Goal: Information Seeking & Learning: Learn about a topic

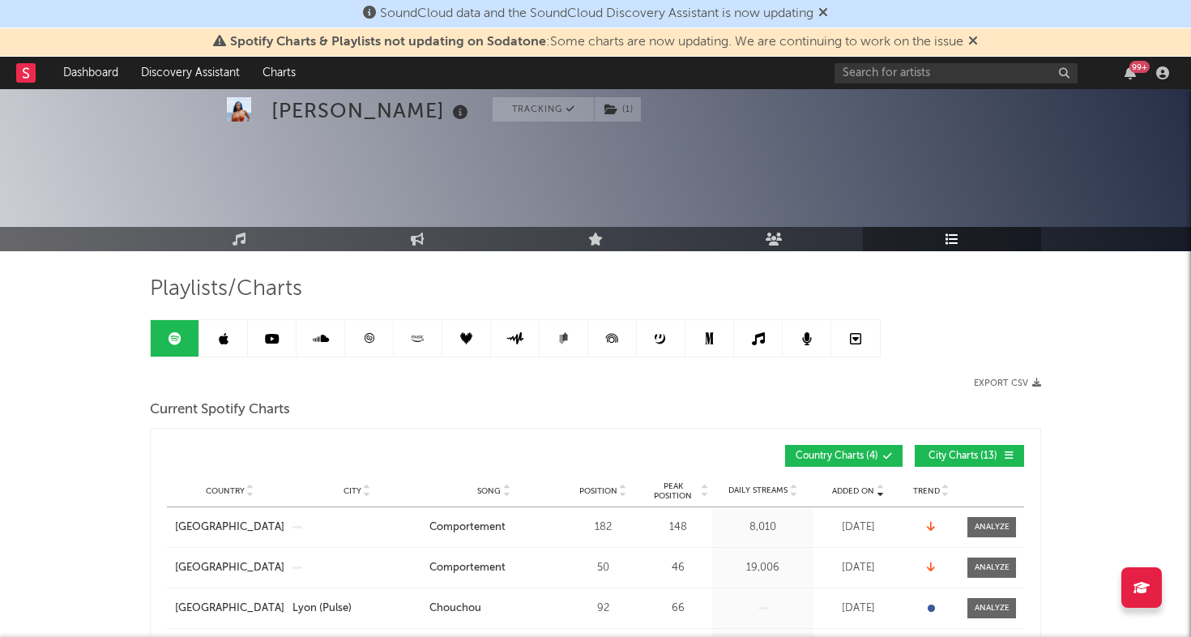
scroll to position [161, 0]
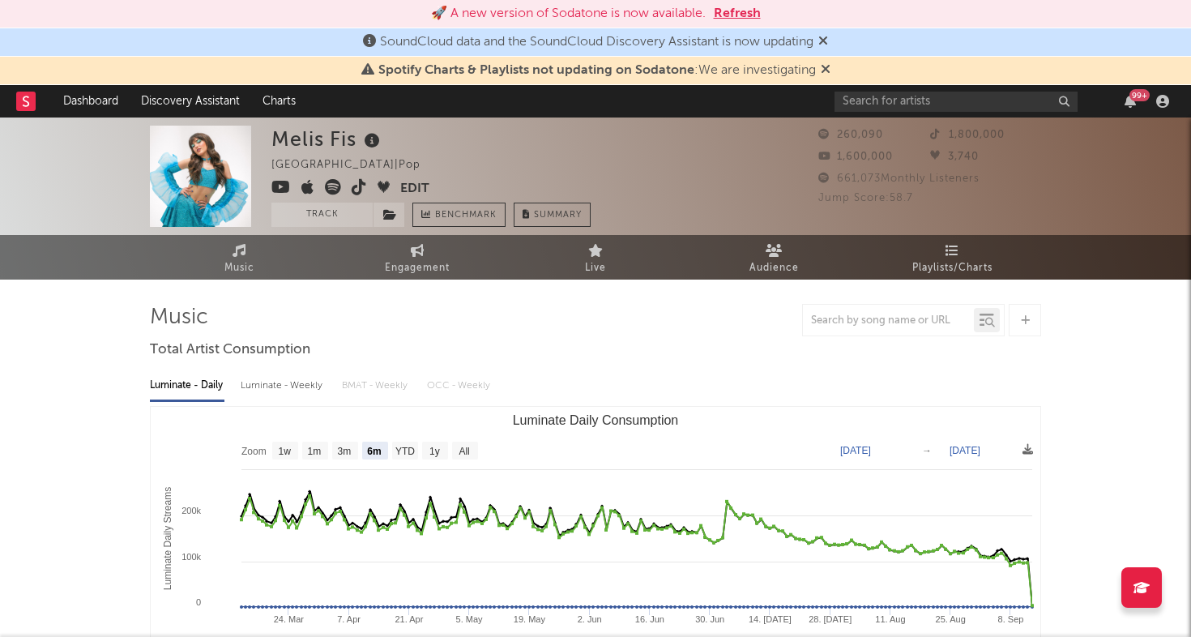
select select "6m"
click at [930, 100] on input "text" at bounding box center [956, 102] width 243 height 20
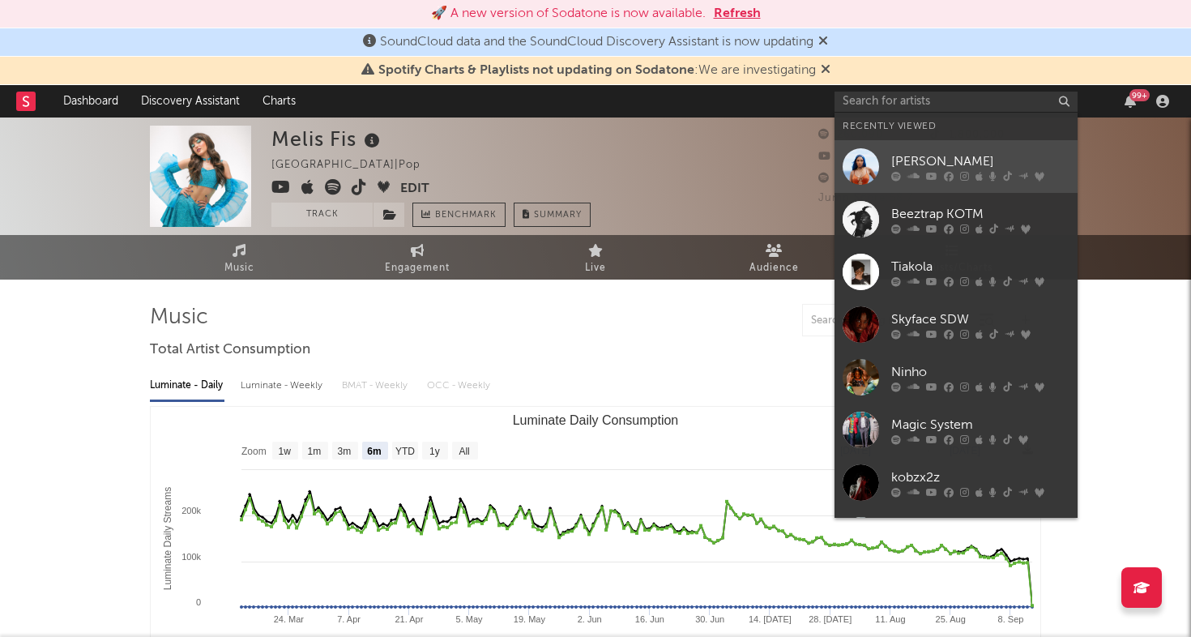
click at [857, 162] on div at bounding box center [861, 166] width 36 height 36
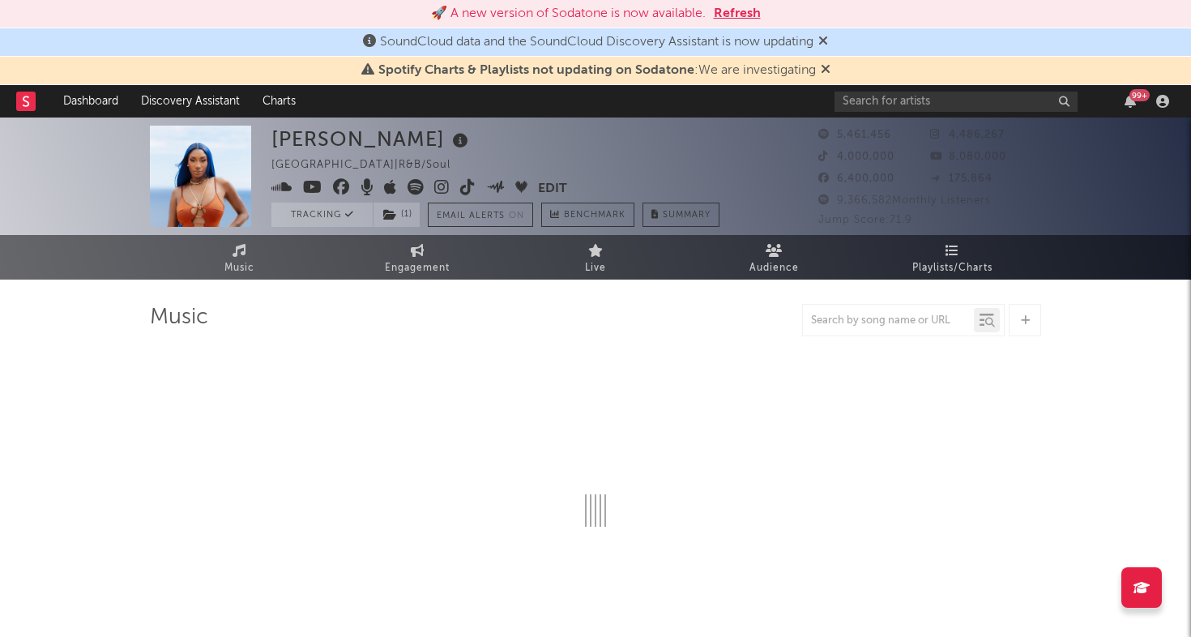
select select "6m"
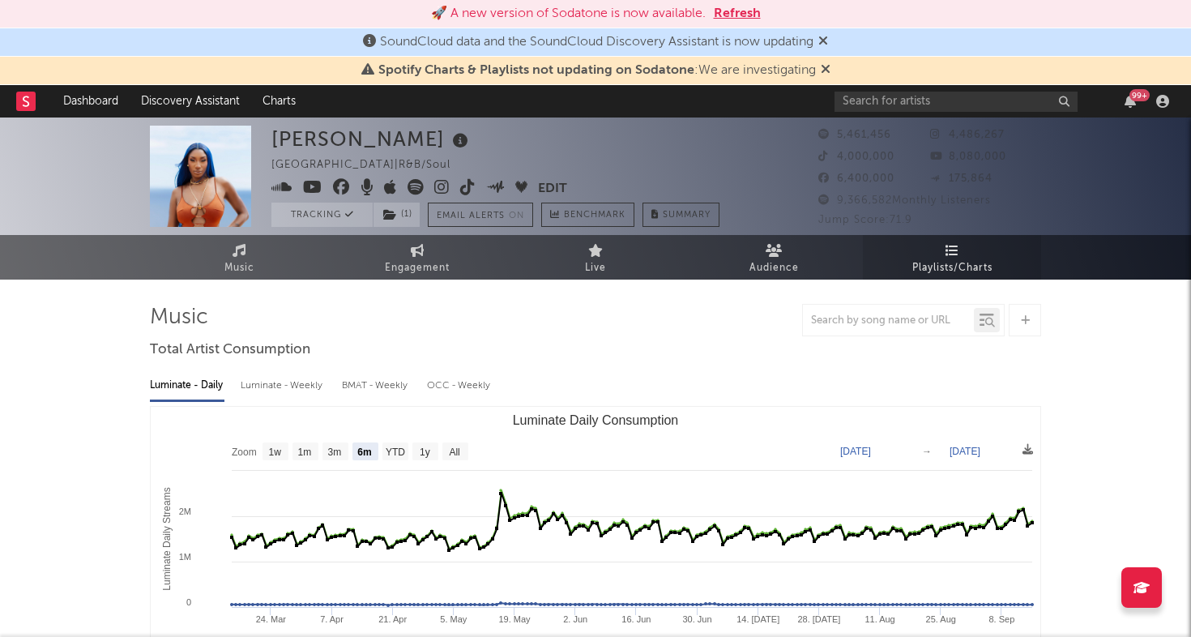
click at [947, 264] on span "Playlists/Charts" at bounding box center [952, 267] width 80 height 19
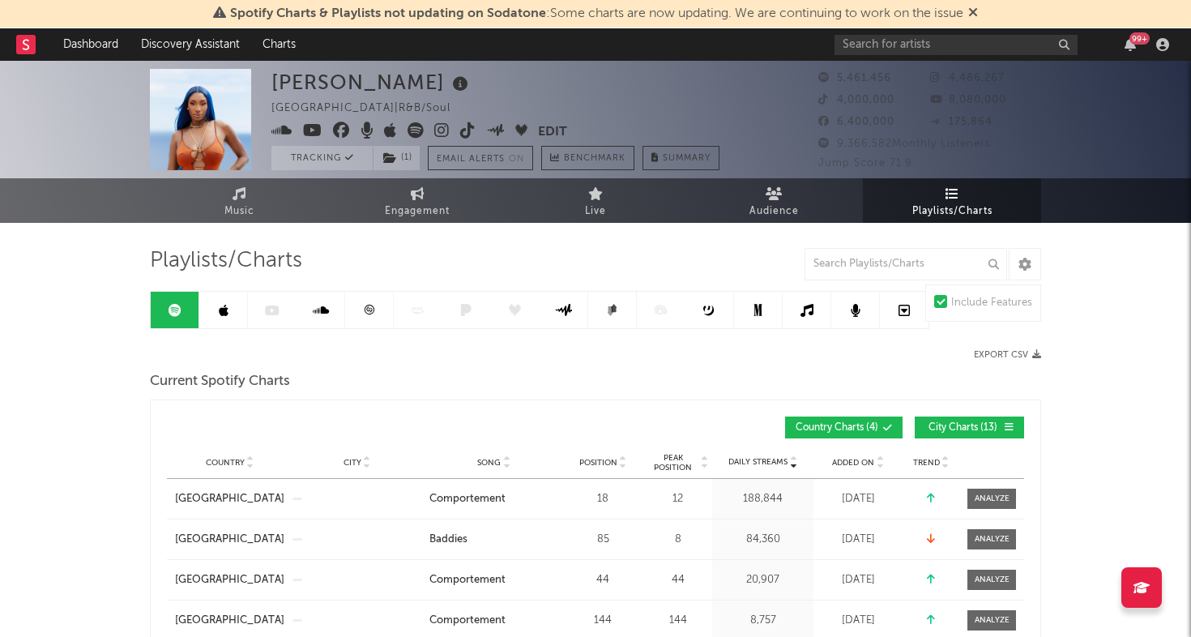
click at [284, 352] on div at bounding box center [373, 354] width 446 height 11
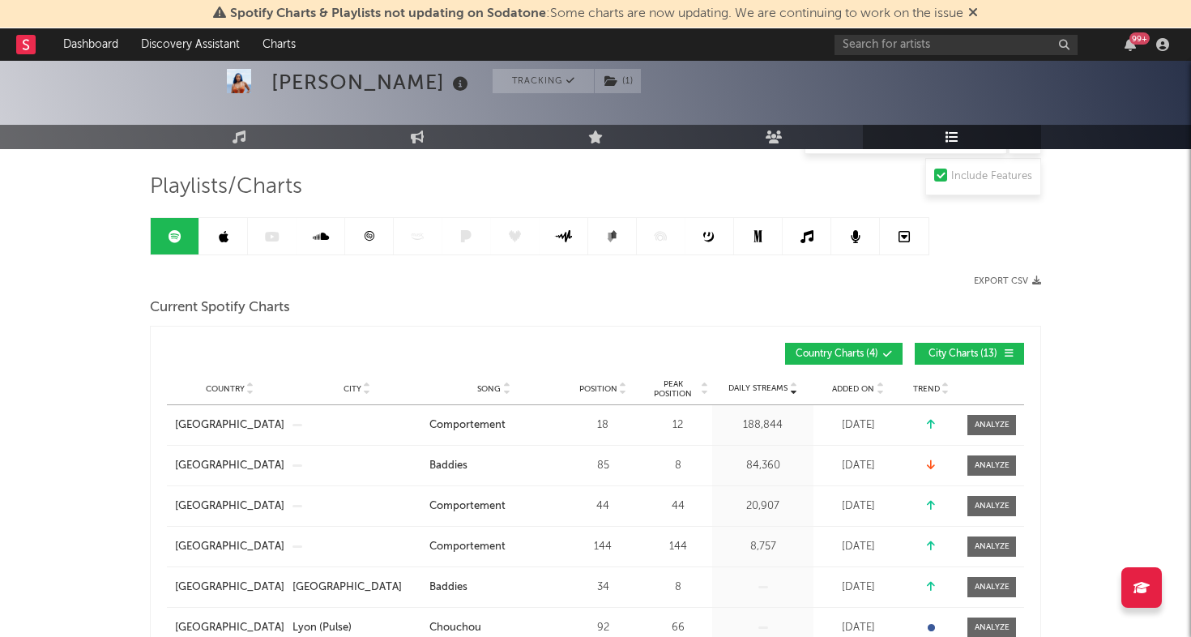
scroll to position [110, 0]
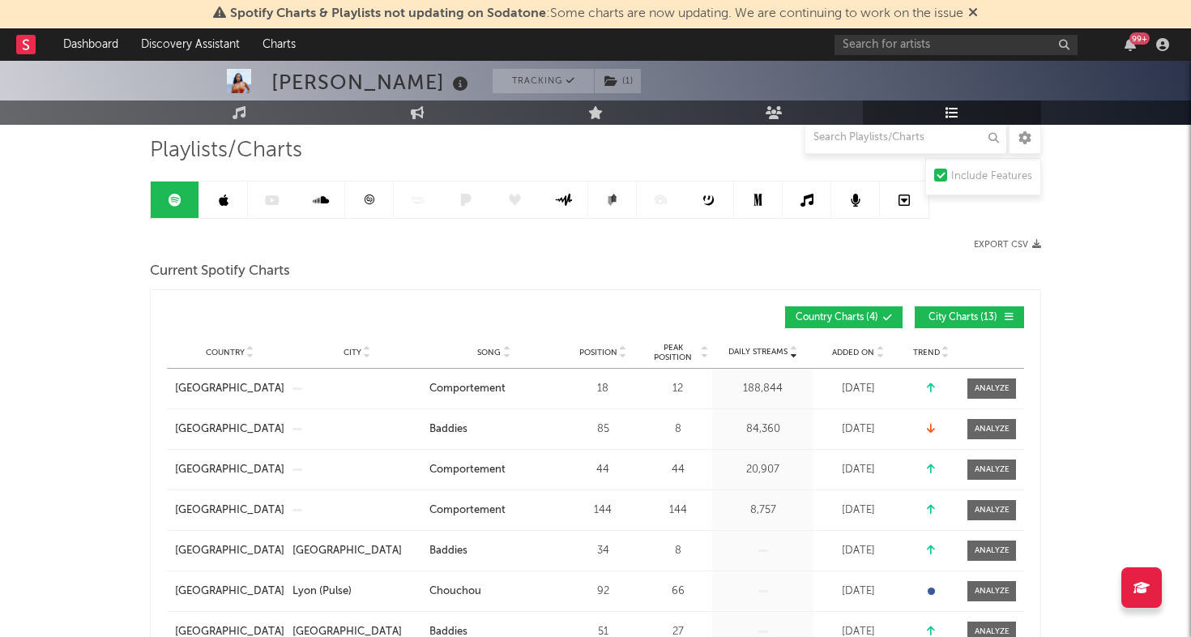
click at [273, 201] on div at bounding box center [540, 200] width 780 height 38
click at [265, 195] on div at bounding box center [540, 200] width 780 height 38
click at [378, 199] on link at bounding box center [369, 200] width 49 height 36
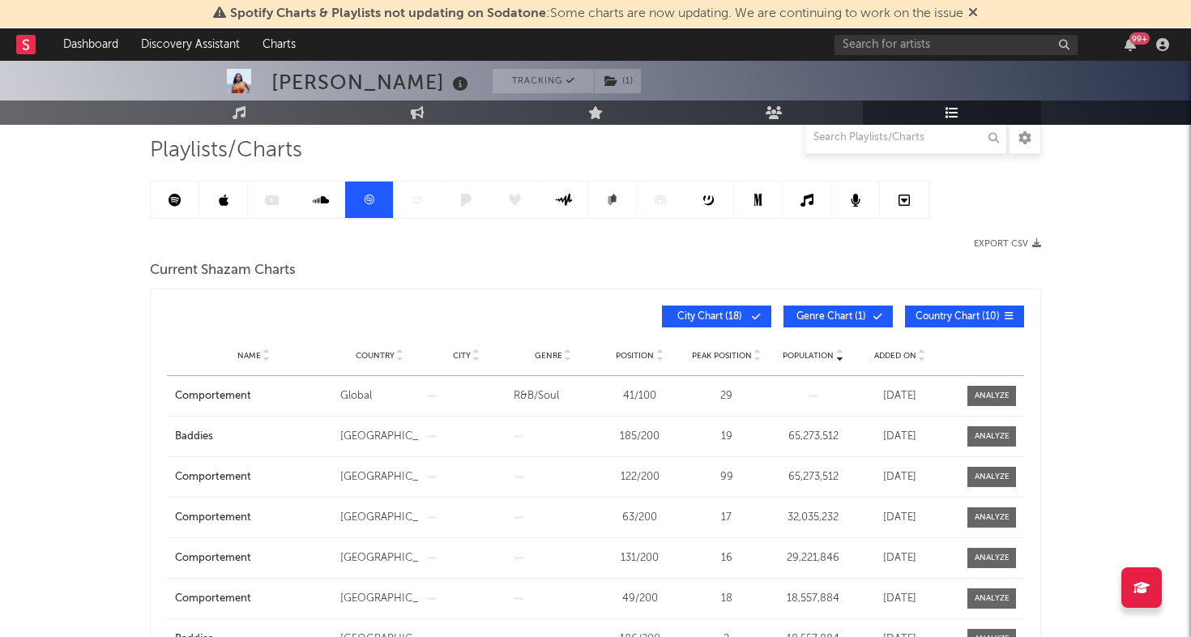
click at [898, 353] on span "Added On" at bounding box center [895, 356] width 42 height 10
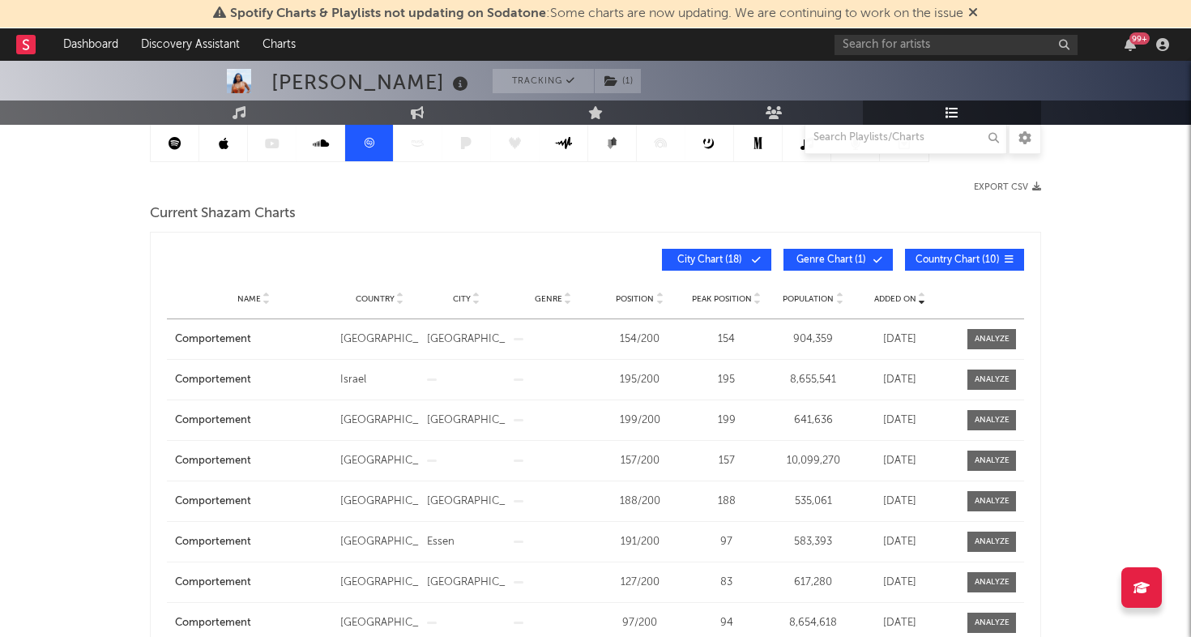
scroll to position [169, 0]
